Goal: Information Seeking & Learning: Find specific page/section

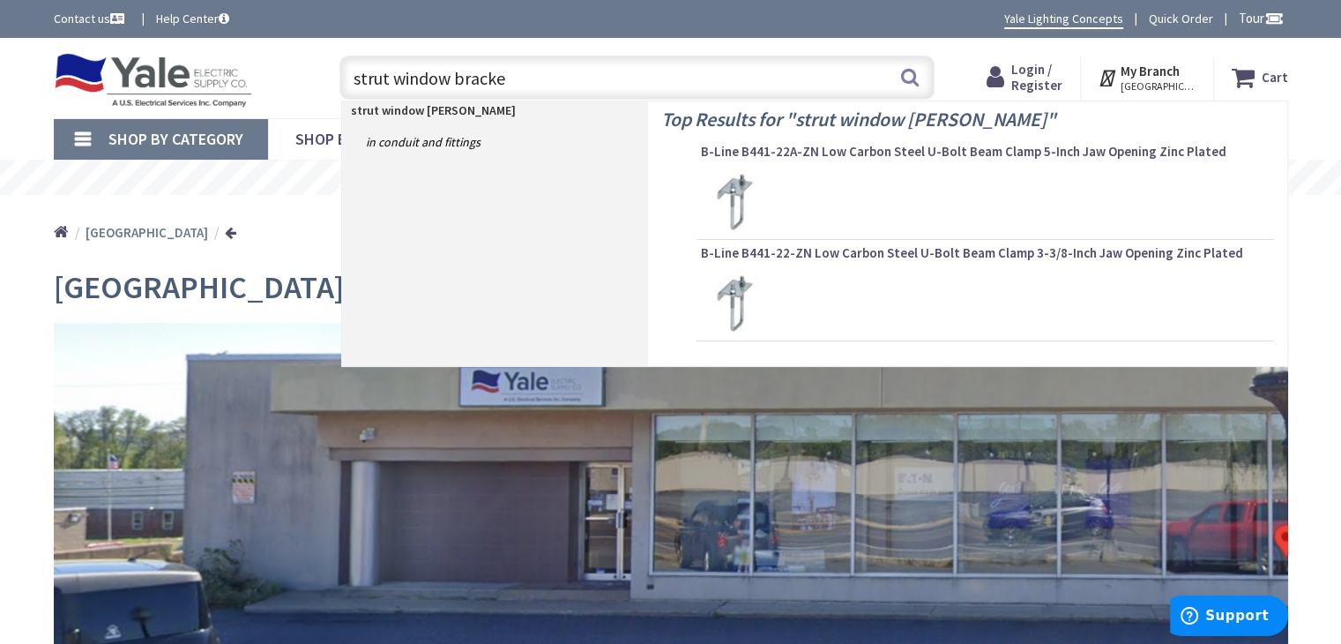
type input "strut window bracket"
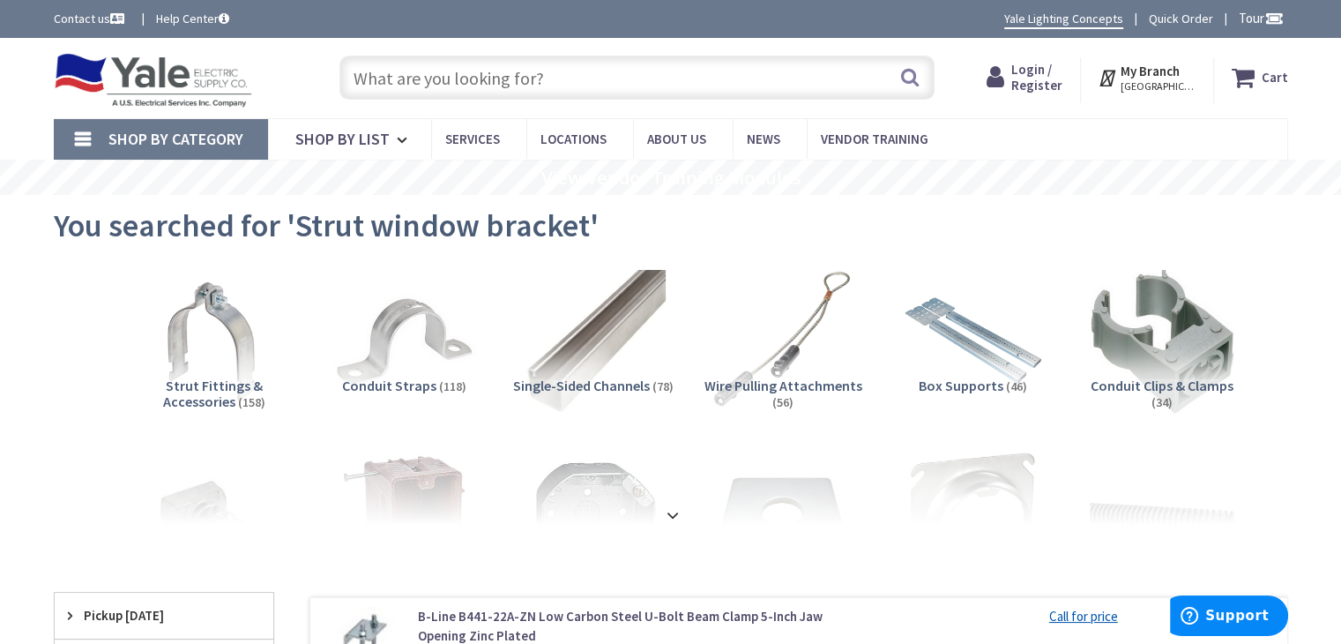
click at [583, 76] on input "text" at bounding box center [637, 78] width 595 height 44
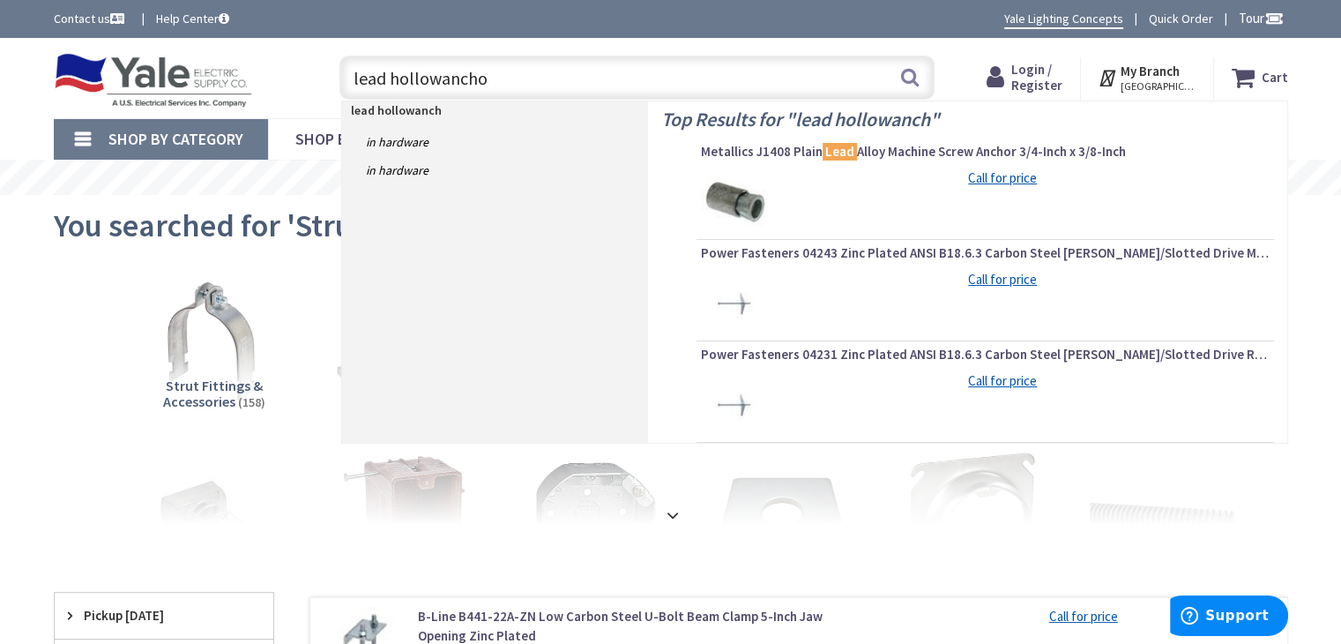
type input "lead hollowanchor"
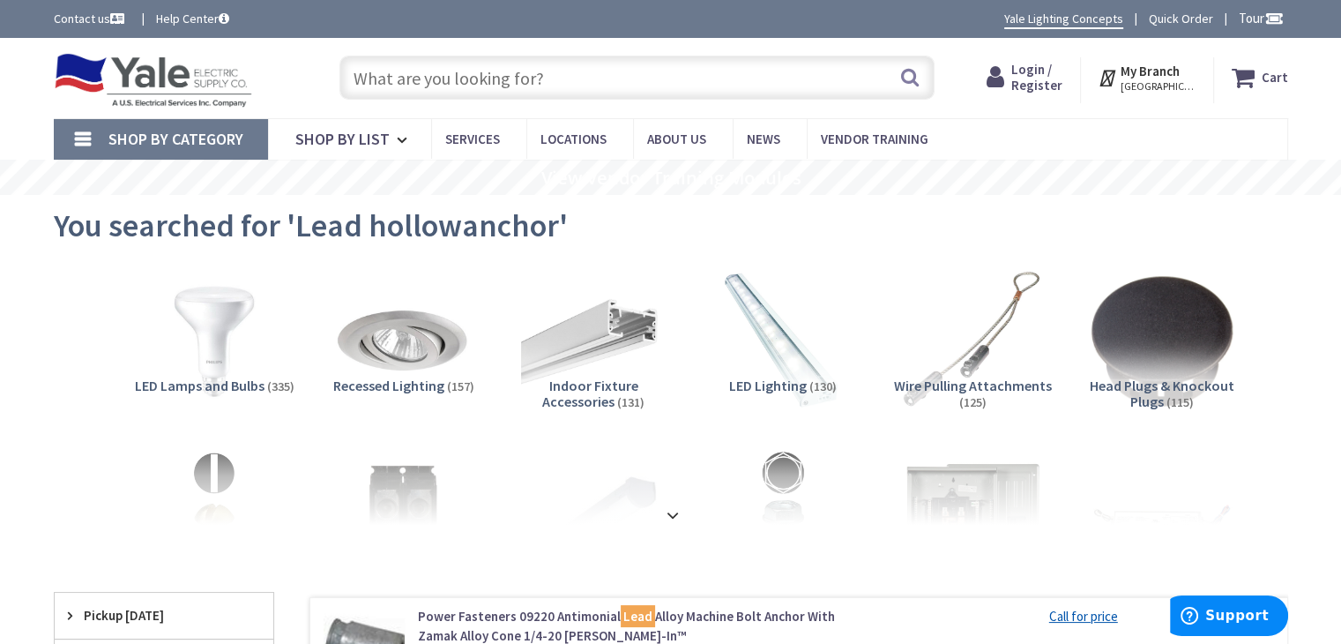
click at [533, 75] on input "text" at bounding box center [637, 78] width 595 height 44
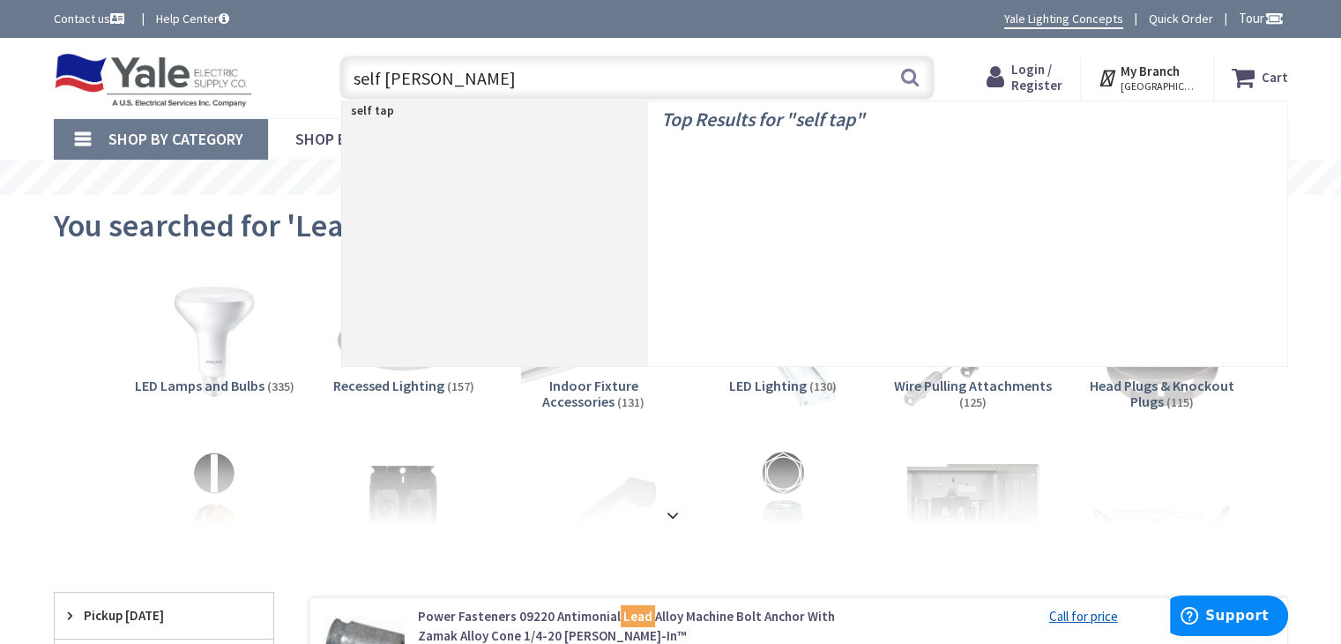
type input "self tapper"
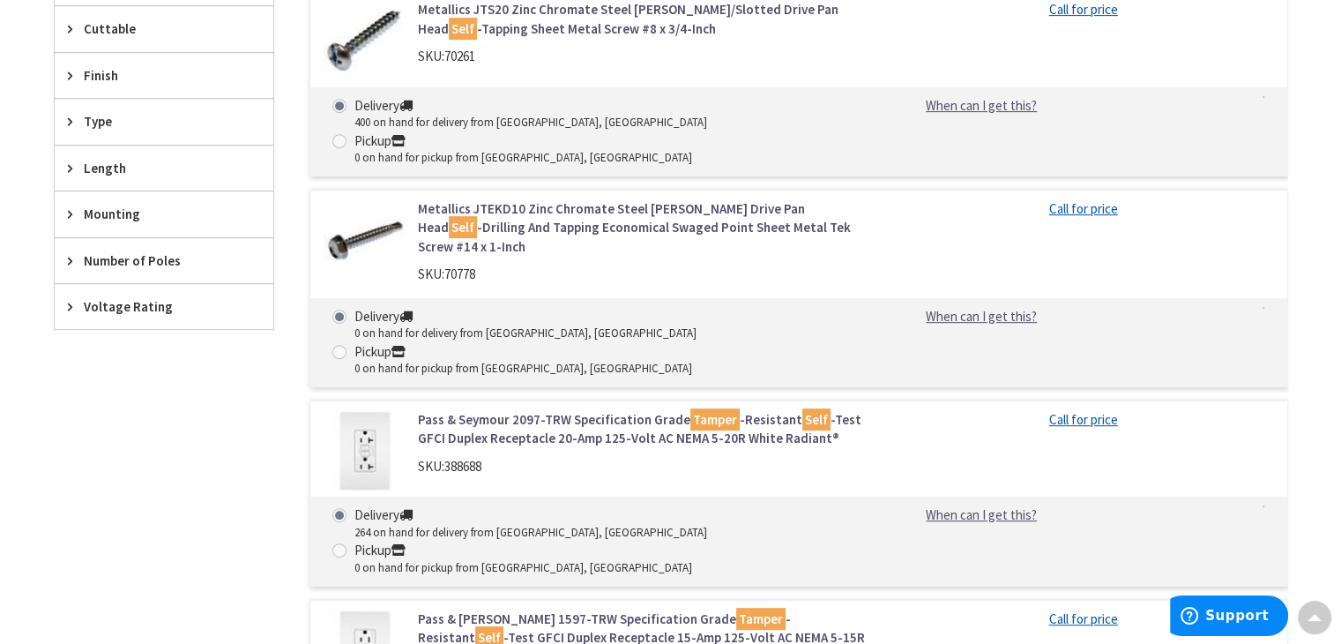
scroll to position [529, 0]
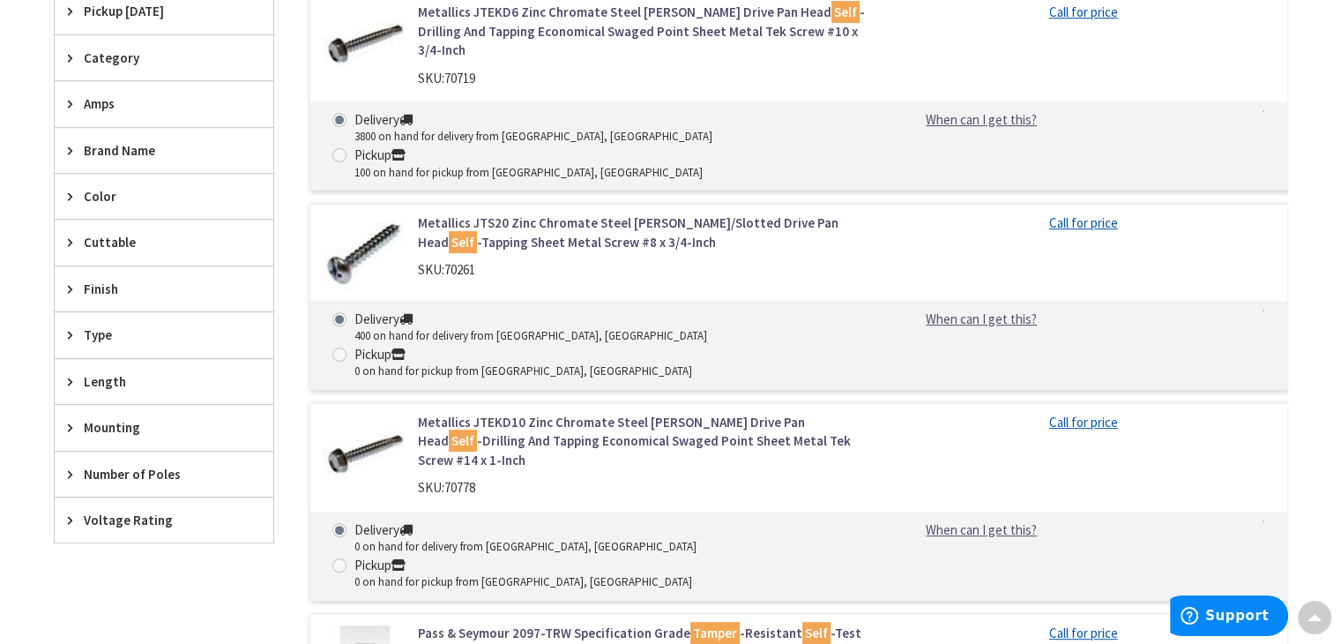
click at [125, 372] on span "Length" at bounding box center [156, 381] width 144 height 19
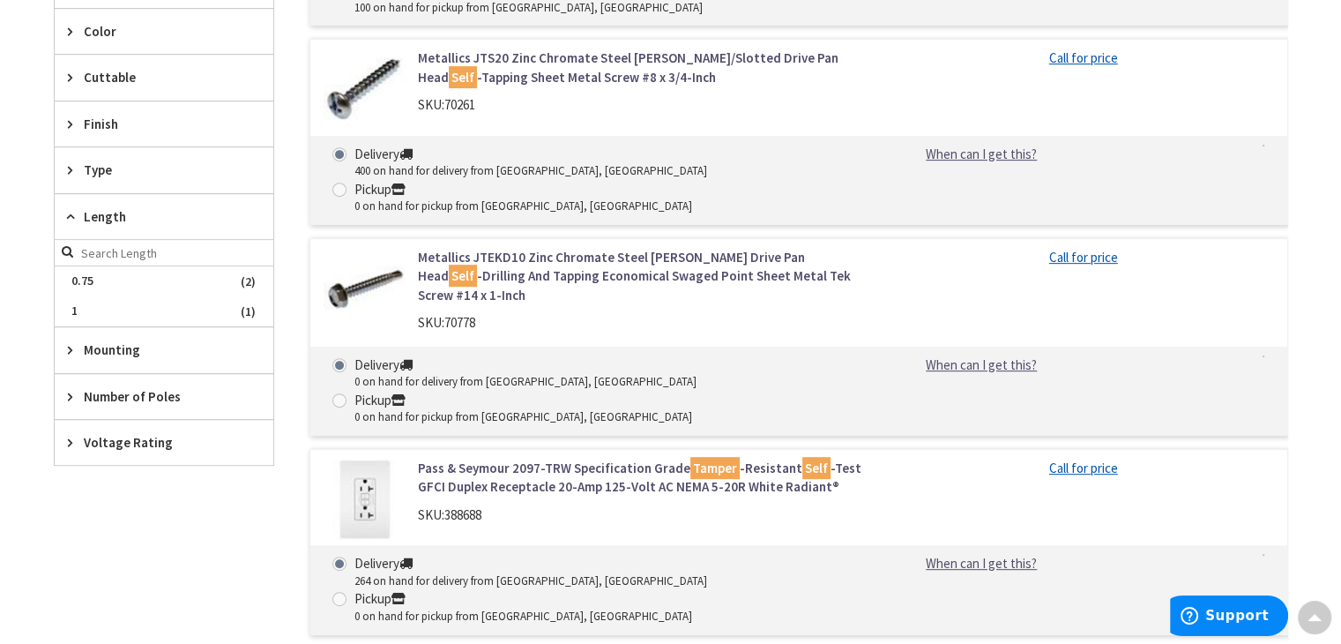
scroll to position [706, 0]
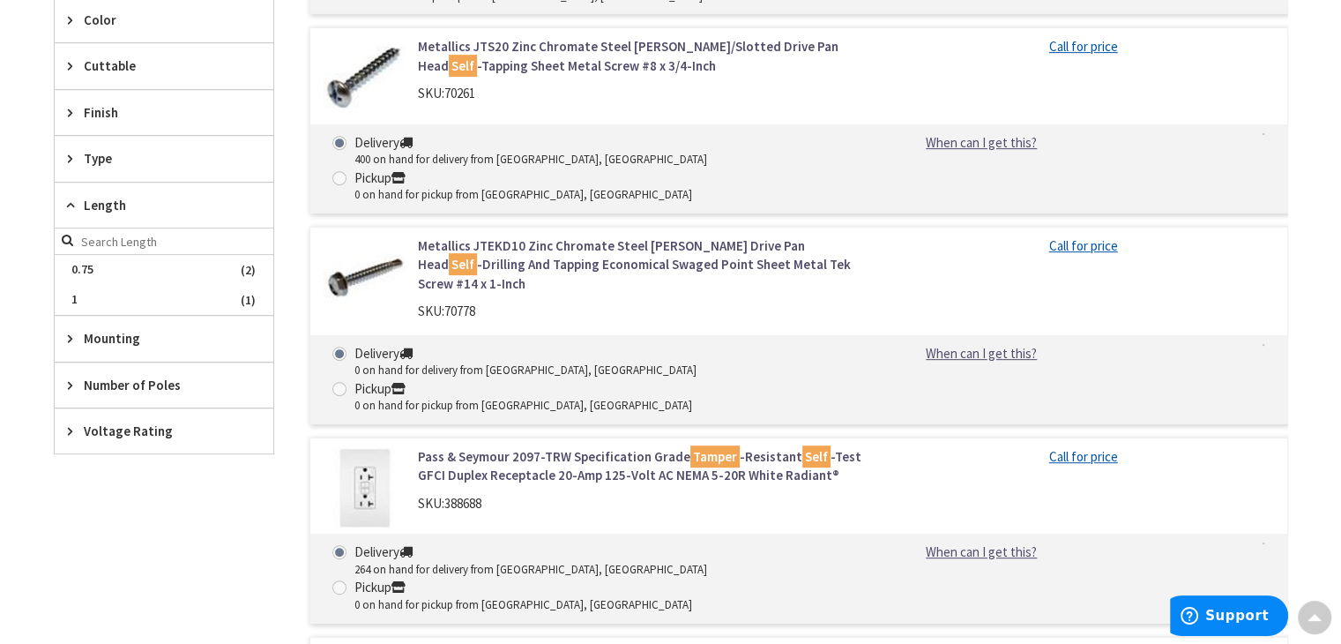
click at [578, 302] on div "SKU: 70778" at bounding box center [642, 311] width 449 height 19
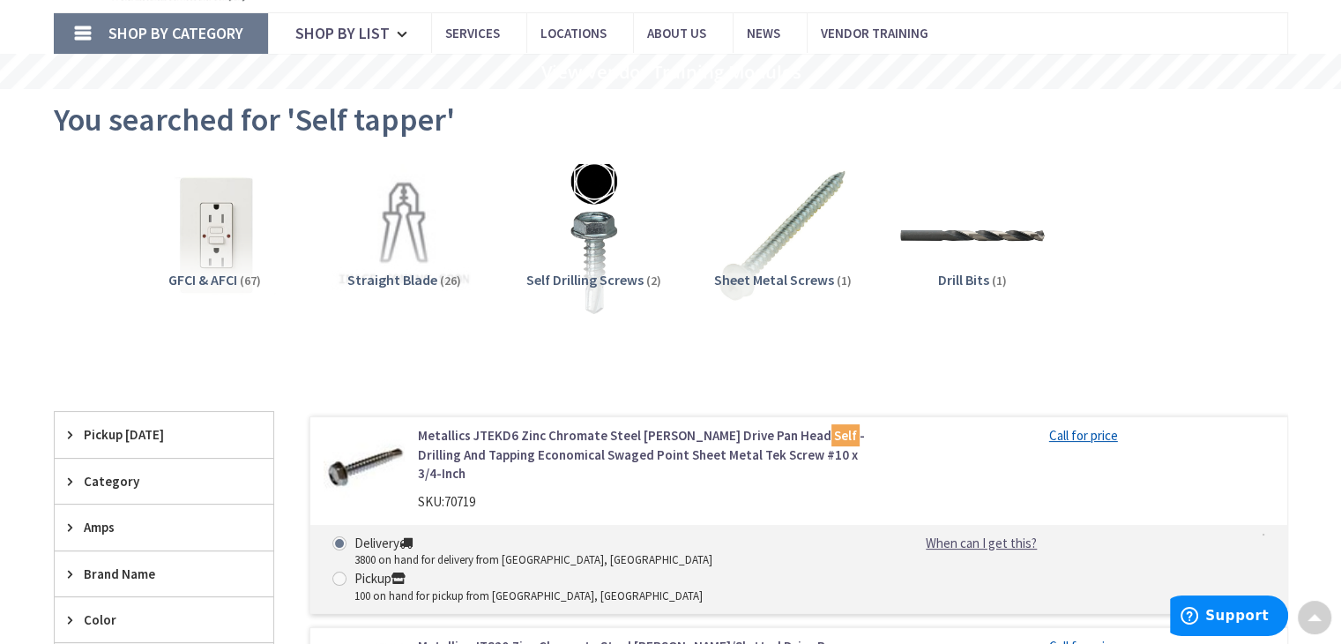
scroll to position [0, 0]
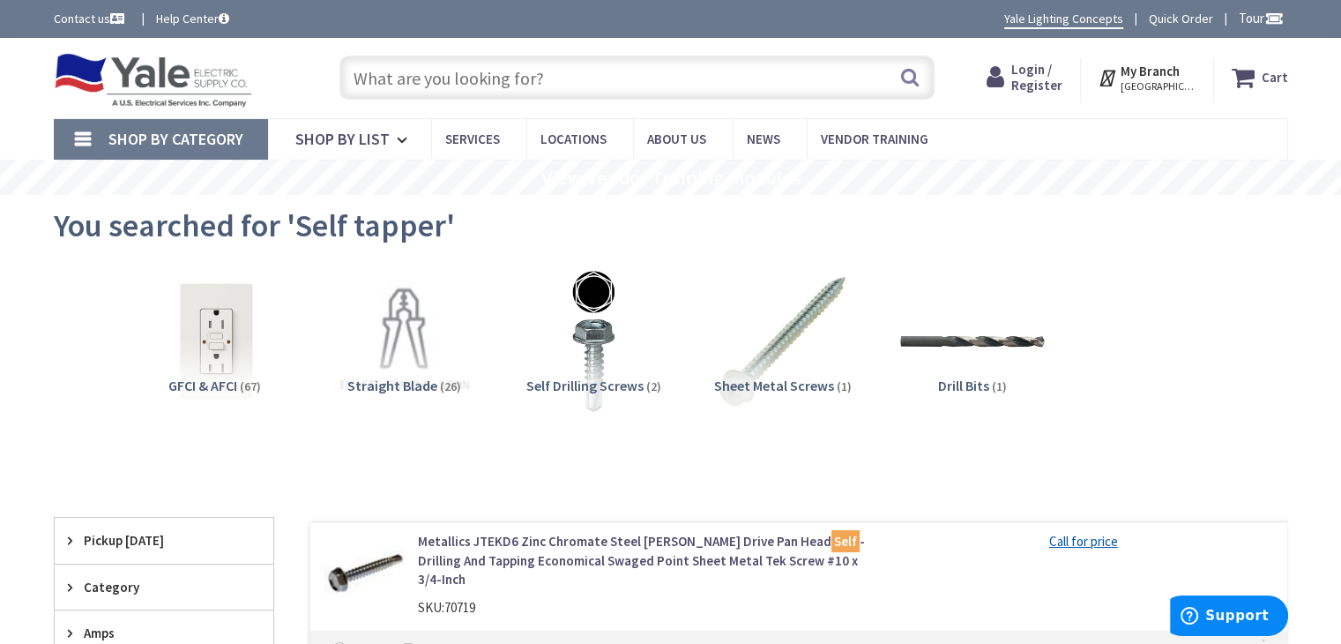
click at [452, 75] on input "text" at bounding box center [637, 78] width 595 height 44
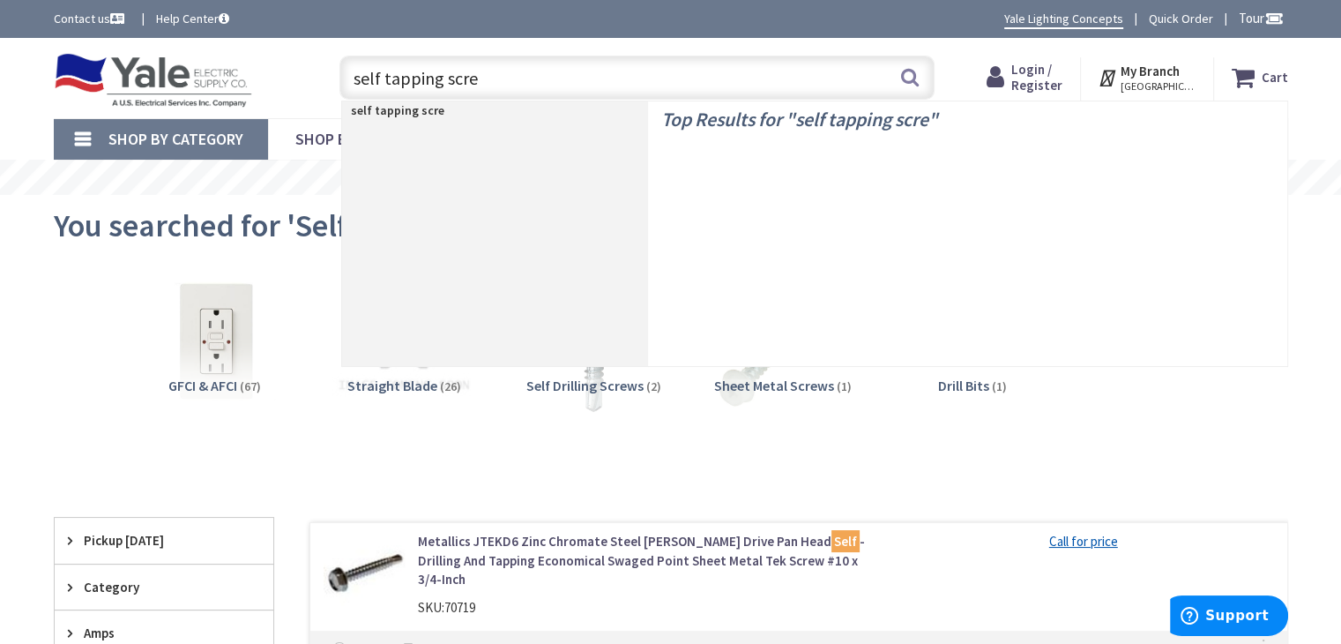
type input "self tapping screw"
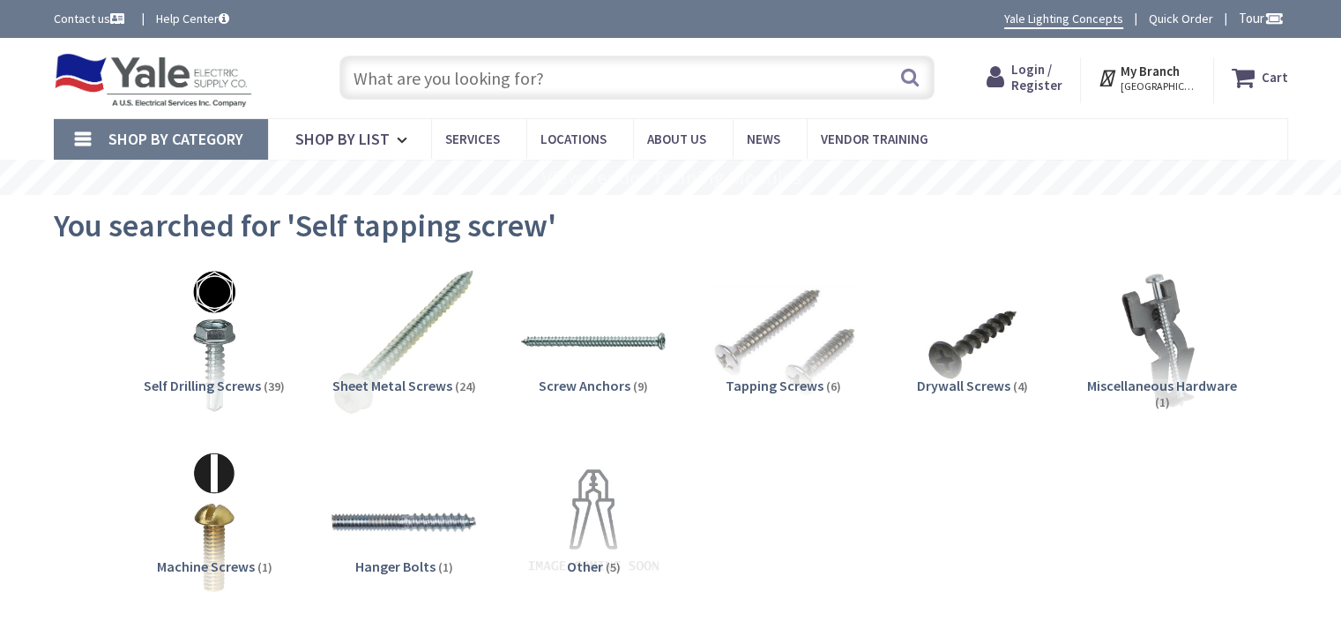
scroll to position [88, 0]
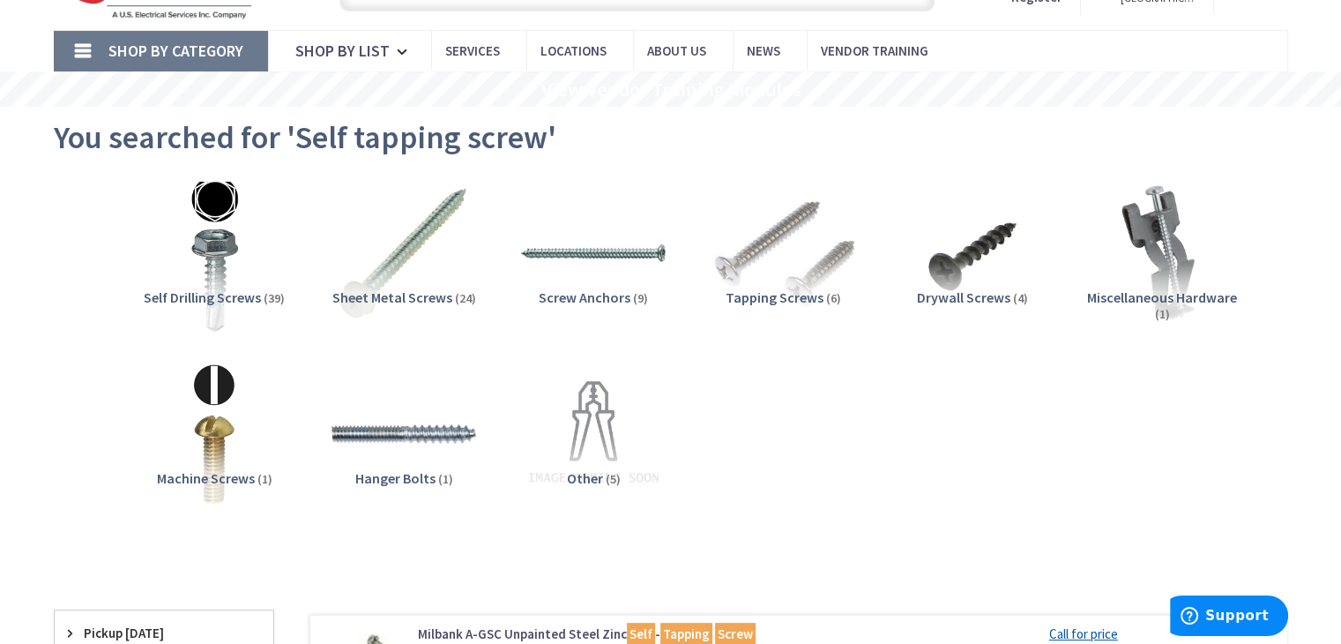
click at [224, 276] on img at bounding box center [214, 253] width 160 height 160
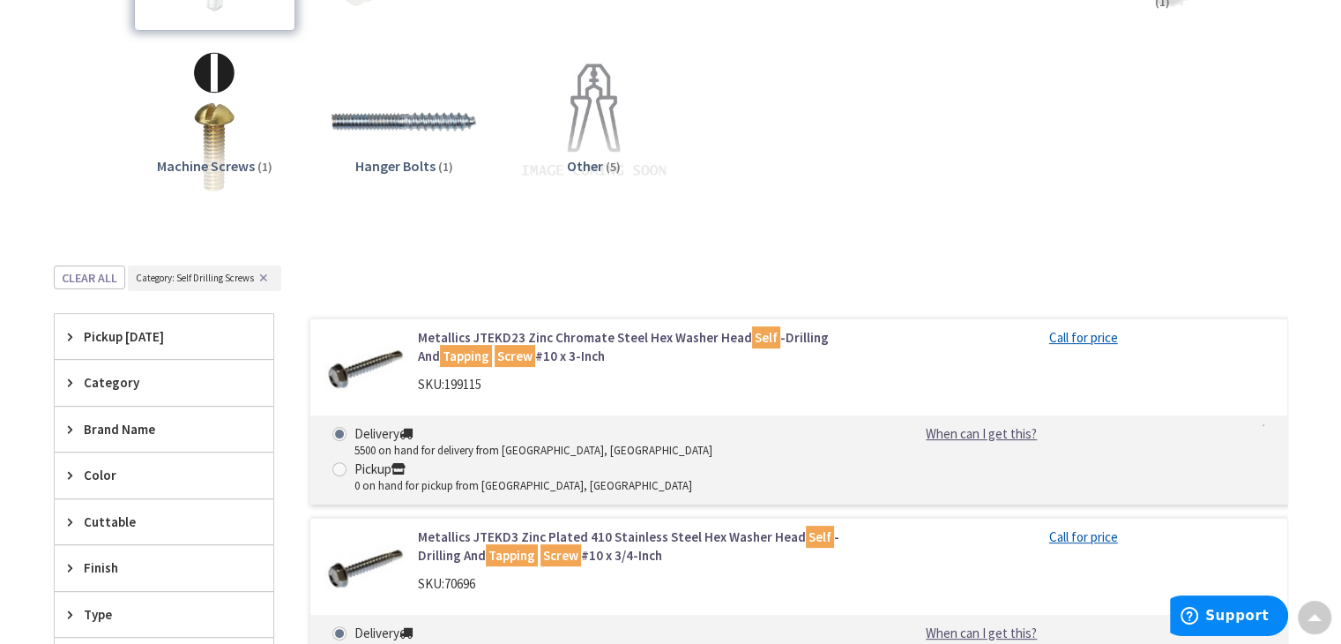
scroll to position [0, 0]
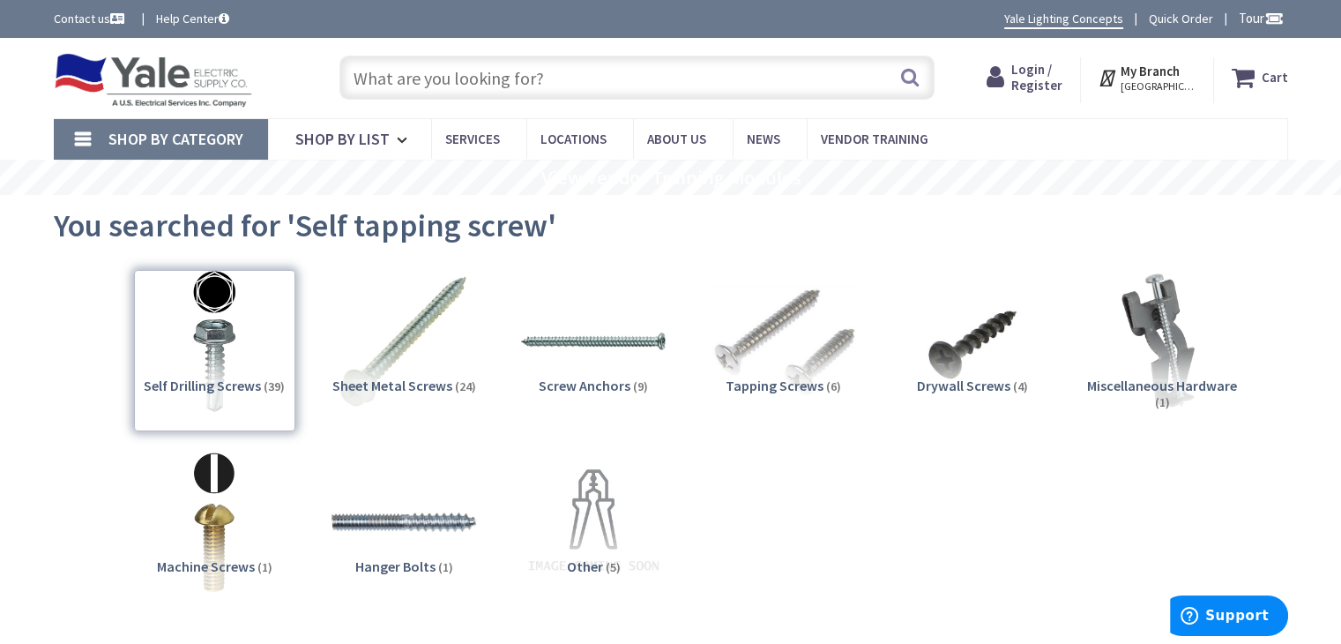
drag, startPoint x: 474, startPoint y: 81, endPoint x: 483, endPoint y: 79, distance: 9.0
click at [474, 80] on input "text" at bounding box center [637, 78] width 595 height 44
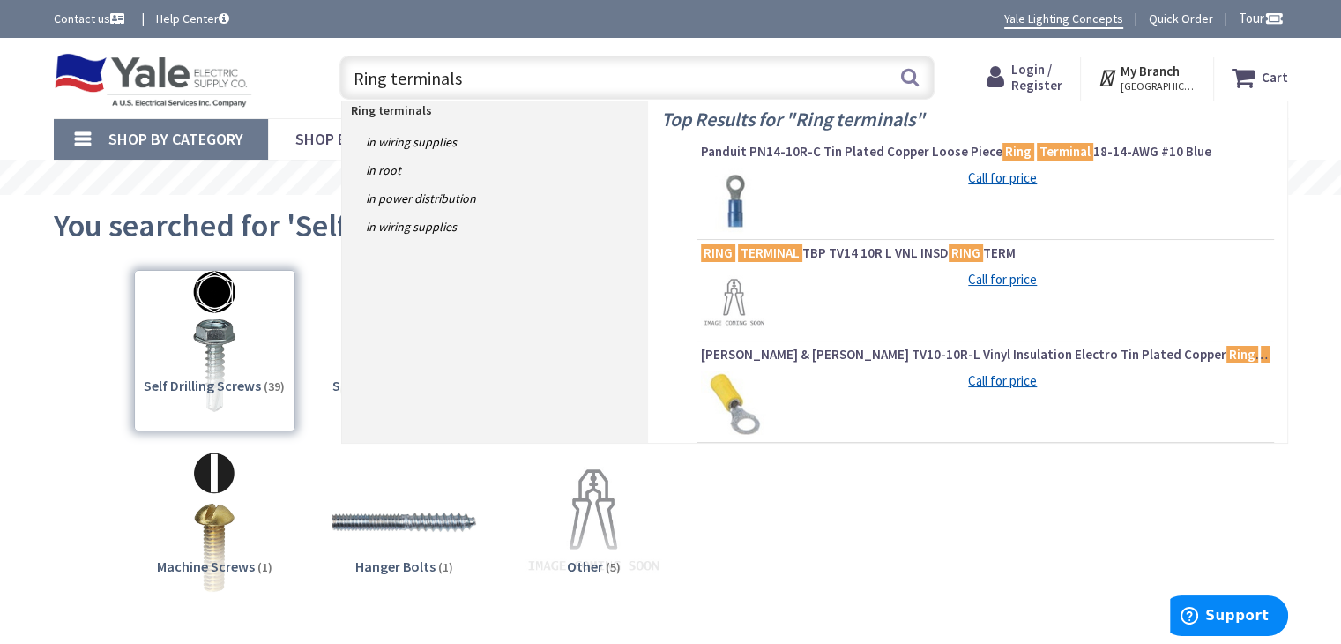
click at [504, 85] on input "Ring terminals" at bounding box center [637, 78] width 595 height 44
type input "Ring terminals"
click at [915, 71] on button "Search" at bounding box center [910, 77] width 23 height 40
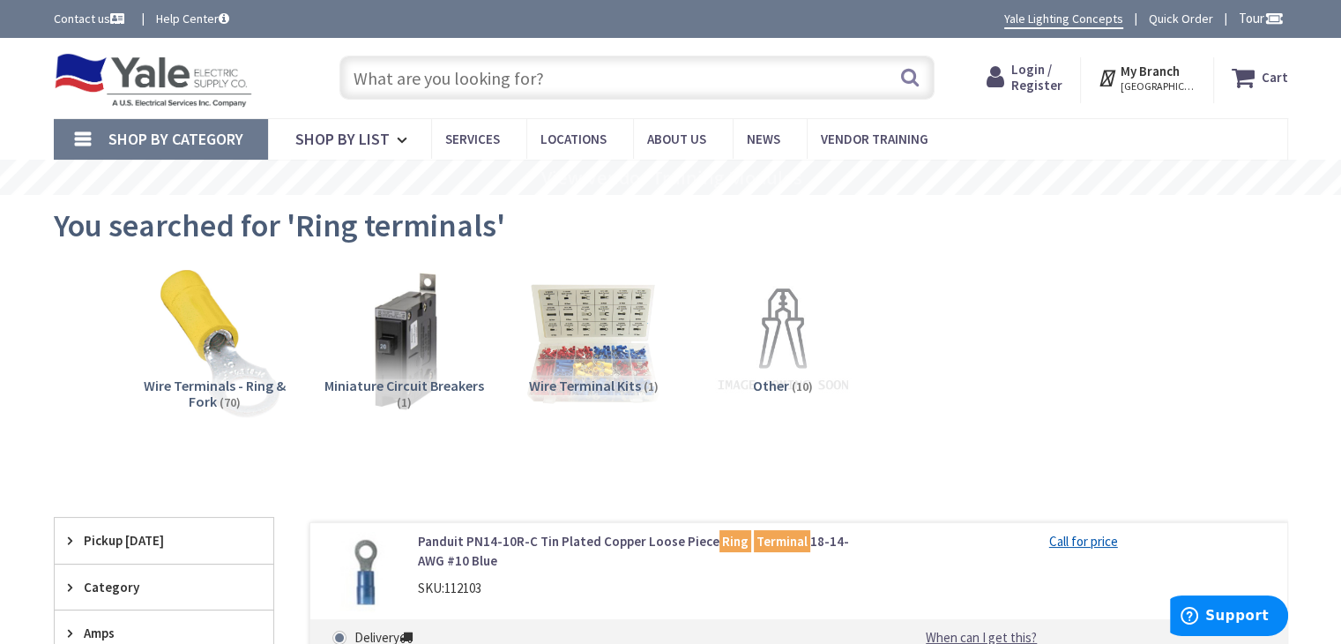
click at [216, 342] on img at bounding box center [214, 341] width 160 height 160
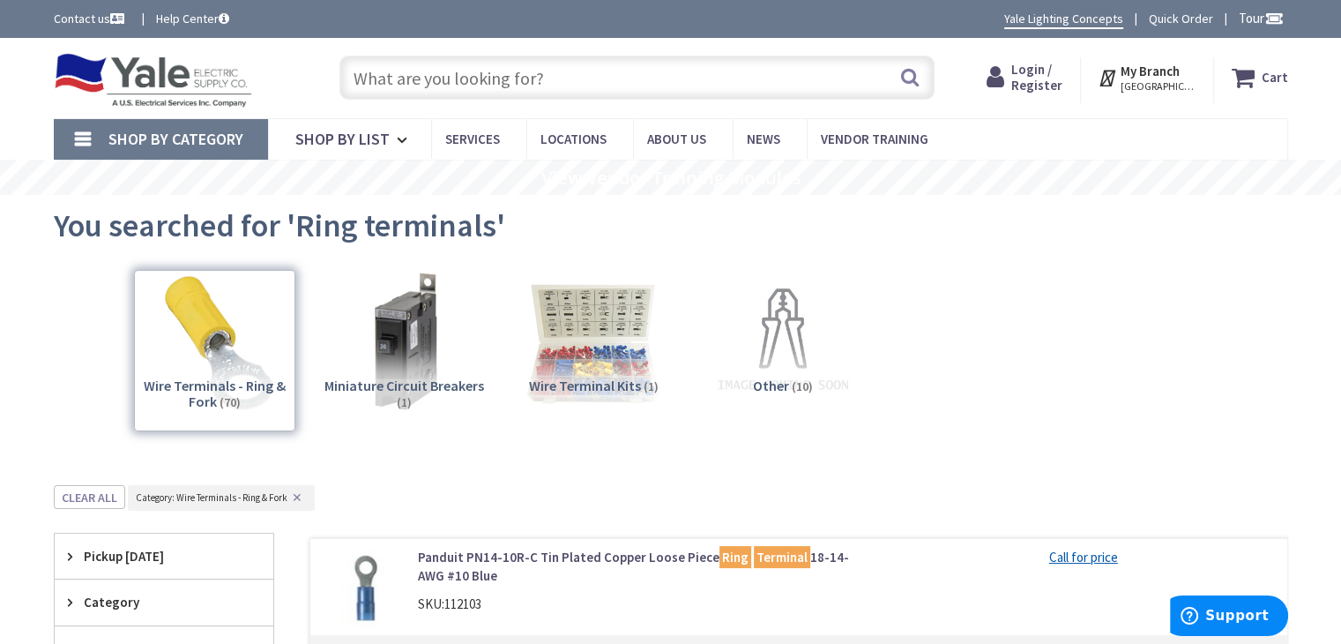
click at [388, 86] on input "text" at bounding box center [637, 78] width 595 height 44
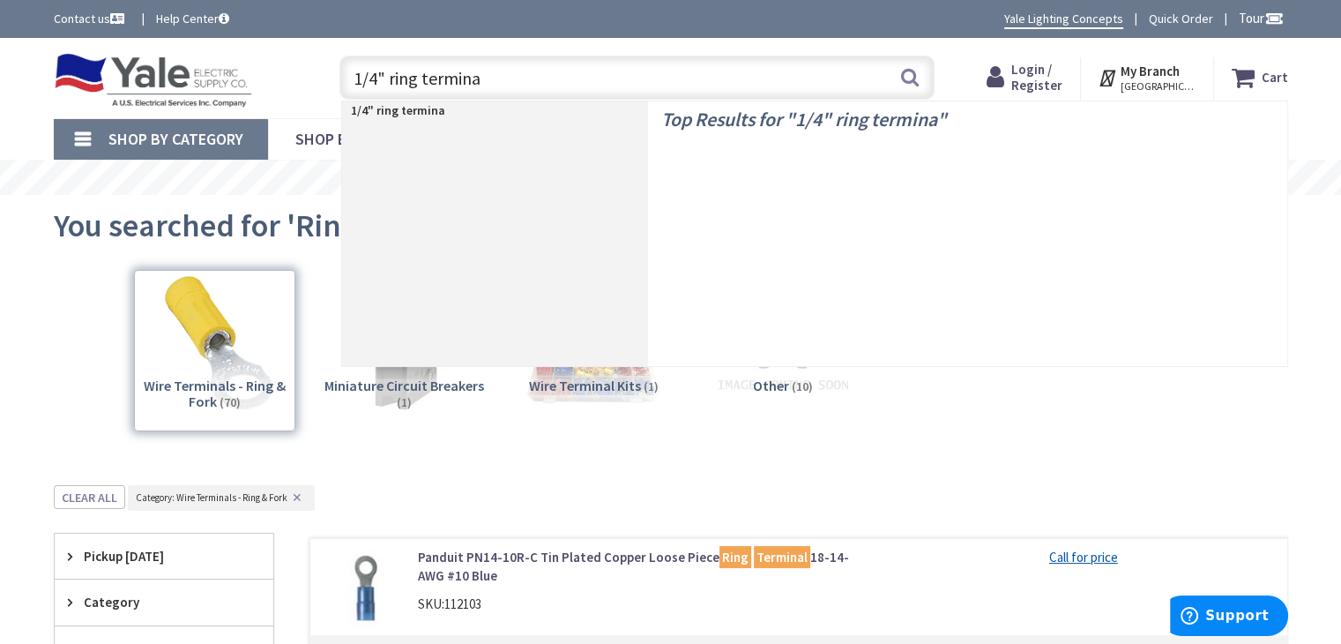
type input "1/4" ring terminal"
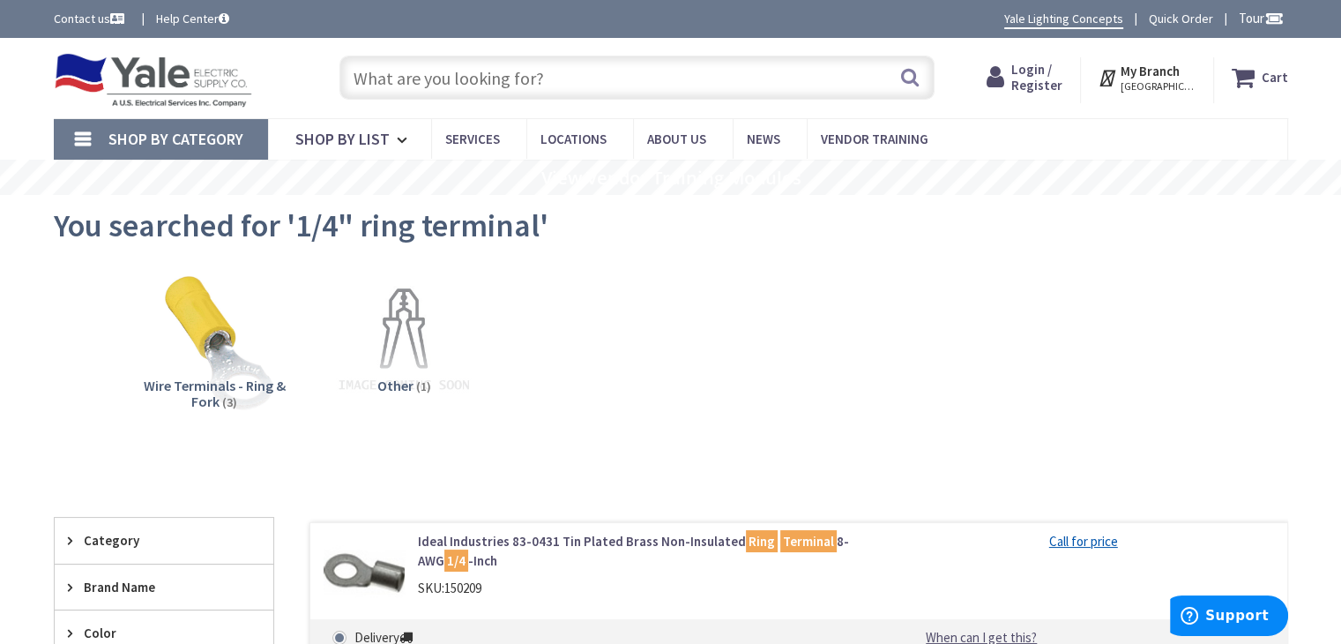
click at [388, 78] on input "text" at bounding box center [637, 78] width 595 height 44
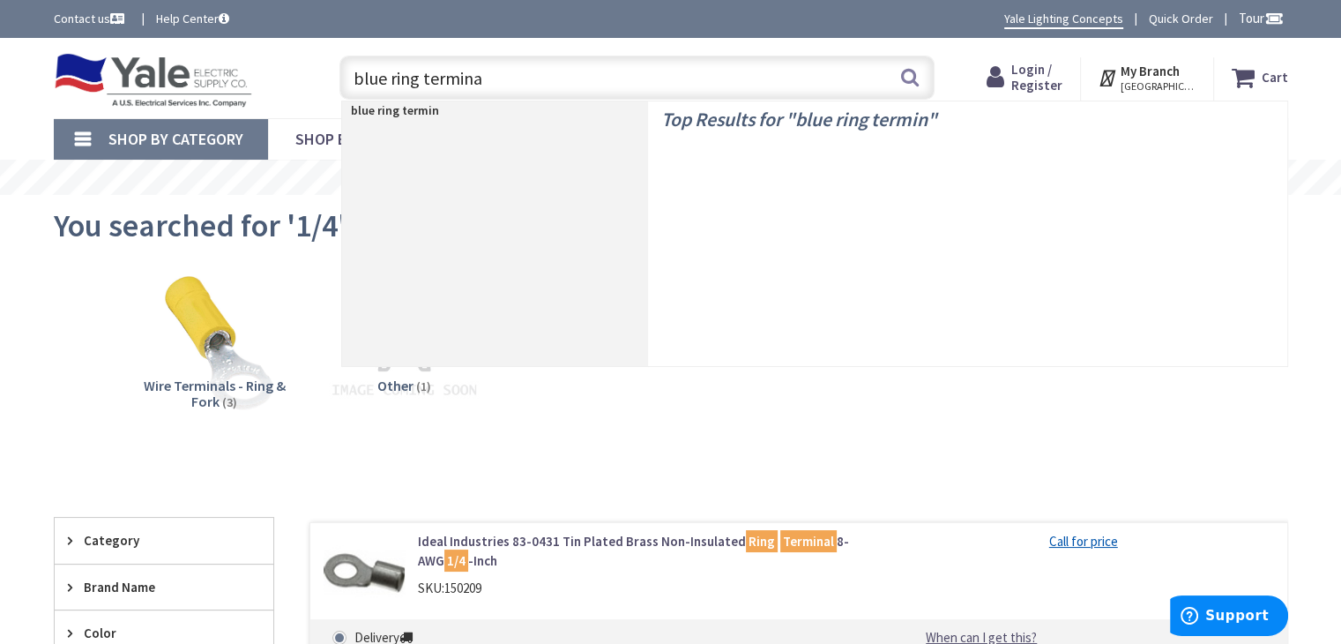
type input "blue ring terminal"
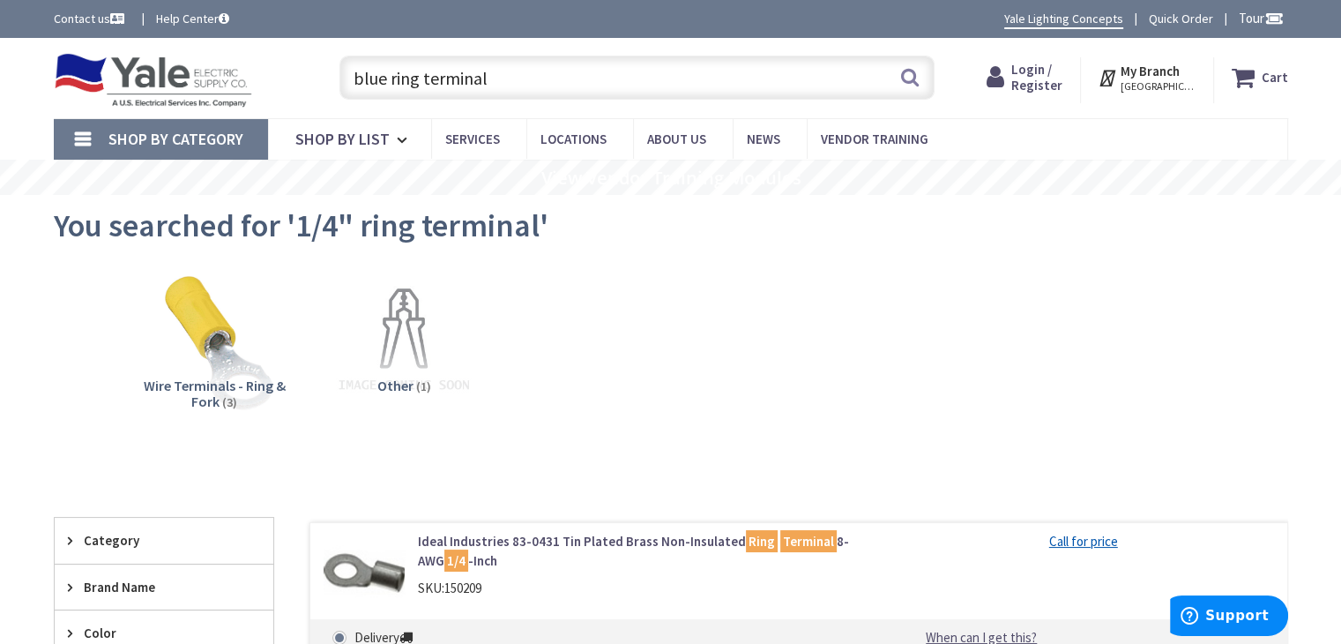
scroll to position [68, 0]
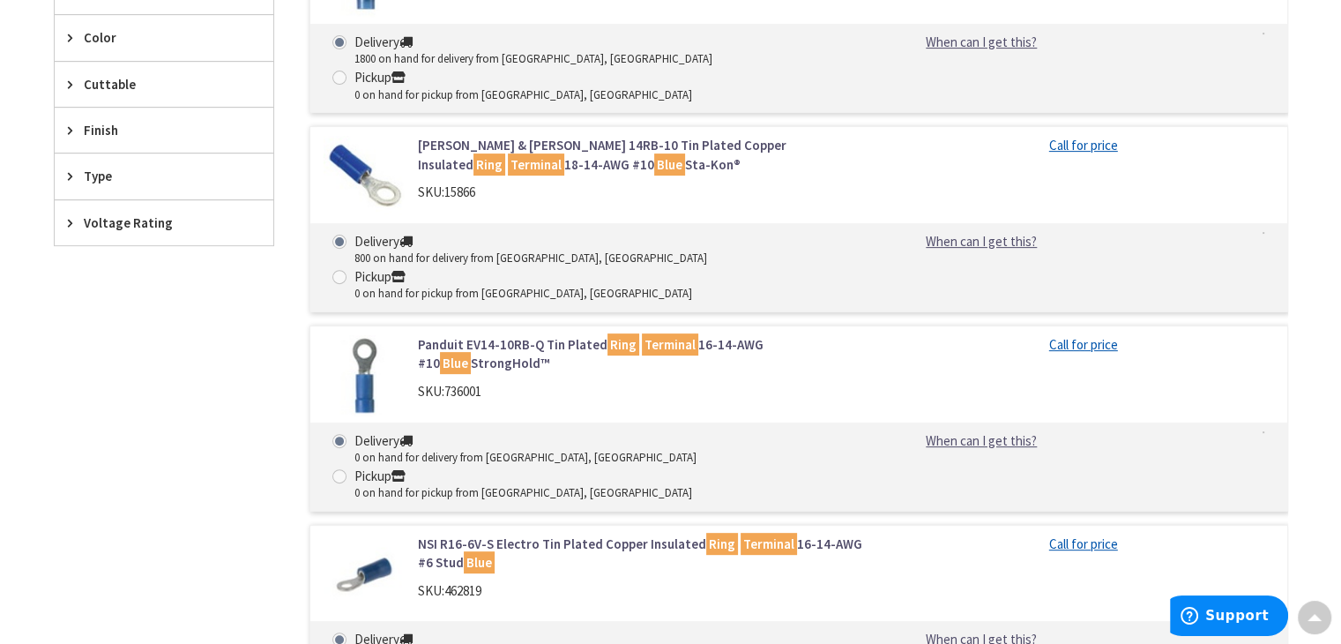
scroll to position [441, 0]
